Goal: Information Seeking & Learning: Learn about a topic

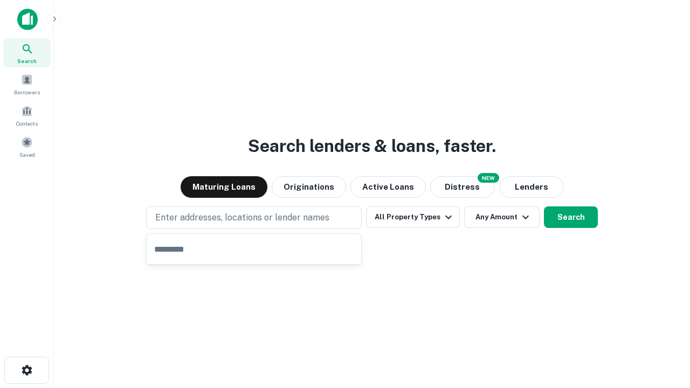
type input "**********"
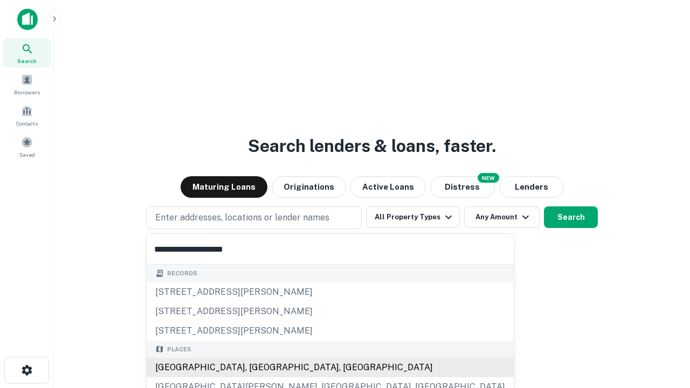
click at [258, 368] on div "[GEOGRAPHIC_DATA], [GEOGRAPHIC_DATA], [GEOGRAPHIC_DATA]" at bounding box center [330, 367] width 367 height 19
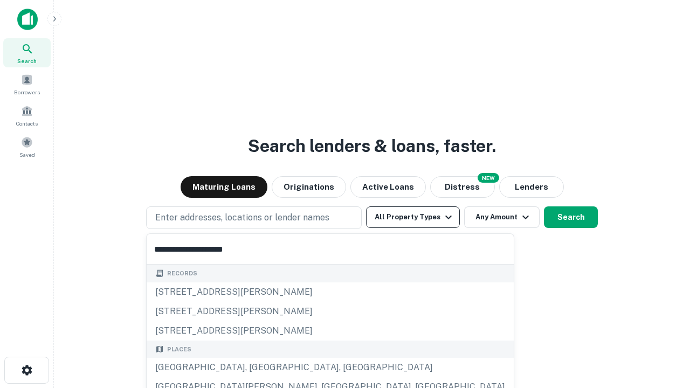
click at [413, 217] on button "All Property Types" at bounding box center [413, 218] width 94 height 22
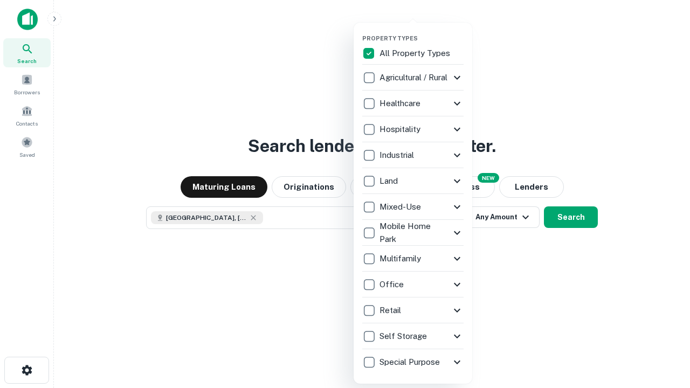
click at [422, 31] on button "button" at bounding box center [421, 31] width 119 height 1
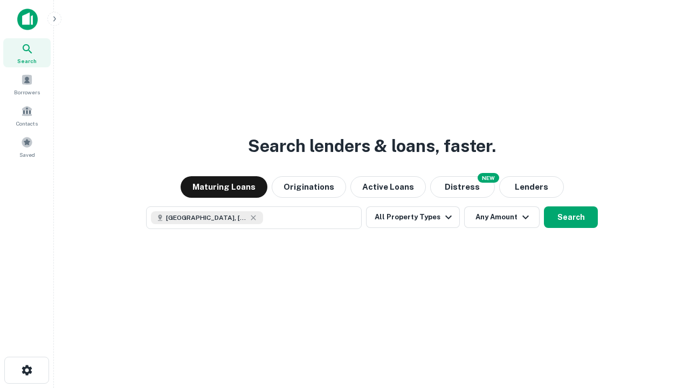
scroll to position [17, 0]
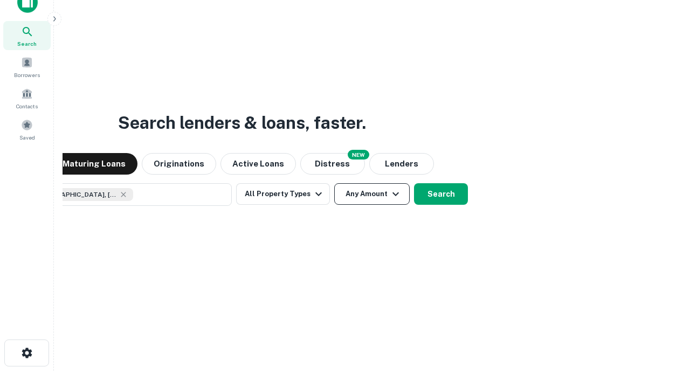
click at [334, 183] on button "Any Amount" at bounding box center [372, 194] width 76 height 22
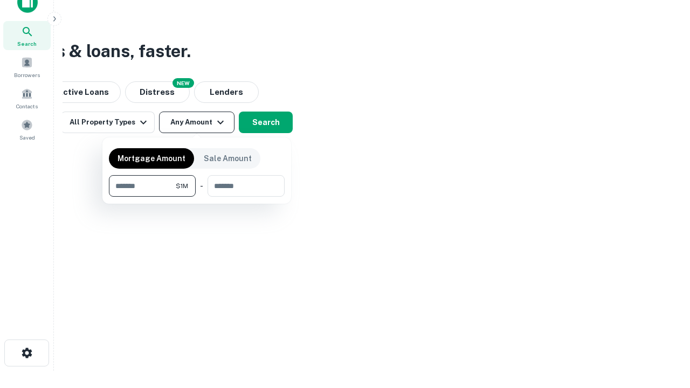
type input "*******"
click at [197, 197] on button "button" at bounding box center [197, 197] width 176 height 1
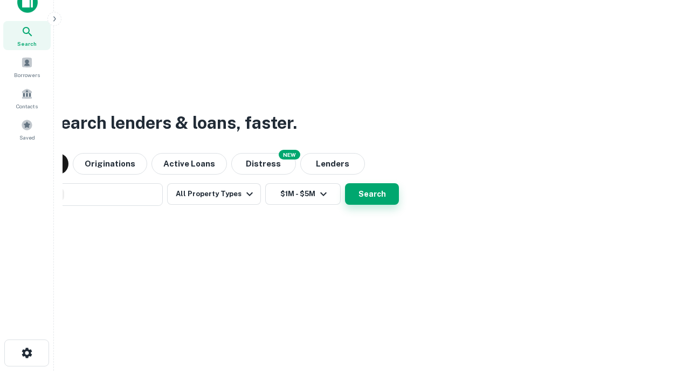
click at [345, 183] on button "Search" at bounding box center [372, 194] width 54 height 22
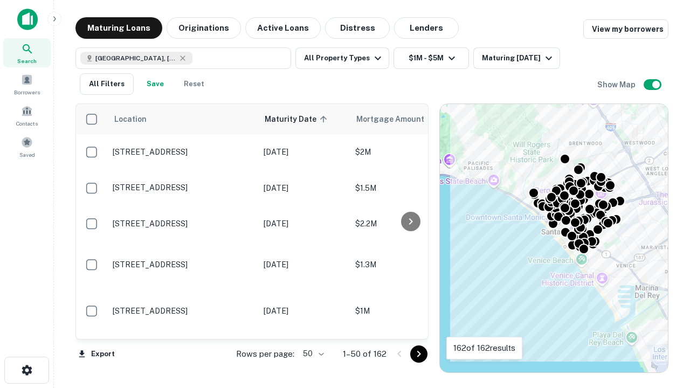
click at [312, 354] on body "Search Borrowers Contacts Saved Maturing Loans Originations Active Loans Distre…" at bounding box center [345, 194] width 690 height 388
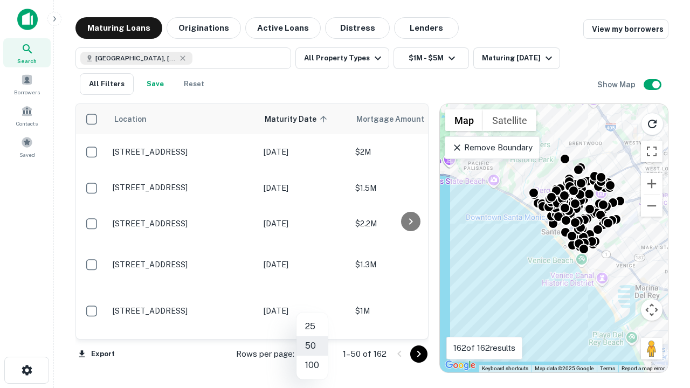
click at [312, 327] on li "25" at bounding box center [312, 326] width 31 height 19
